Goal: Task Accomplishment & Management: Manage account settings

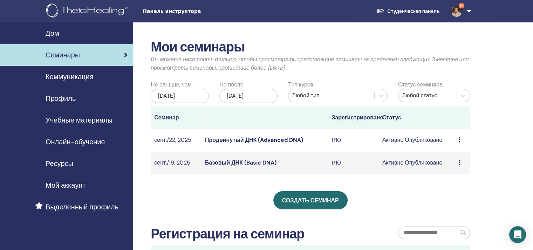
click at [457, 164] on td "Предварительный просмотр Редактировать Участники Отмена" at bounding box center [462, 163] width 15 height 23
click at [460, 163] on icon at bounding box center [460, 163] width 2 height 6
click at [455, 191] on link "Участники" at bounding box center [455, 189] width 27 height 7
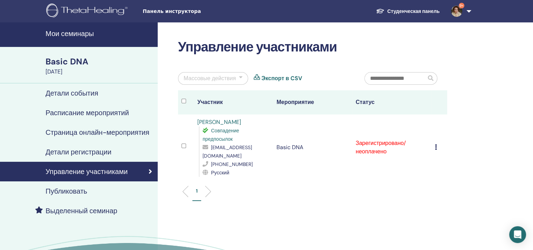
drag, startPoint x: 202, startPoint y: 157, endPoint x: 276, endPoint y: 158, distance: 74.3
click at [252, 158] on span "[EMAIL_ADDRESS][DOMAIN_NAME]" at bounding box center [227, 151] width 49 height 15
copy span "[EMAIL_ADDRESS][DOMAIN_NAME]"
